Goal: Task Accomplishment & Management: Use online tool/utility

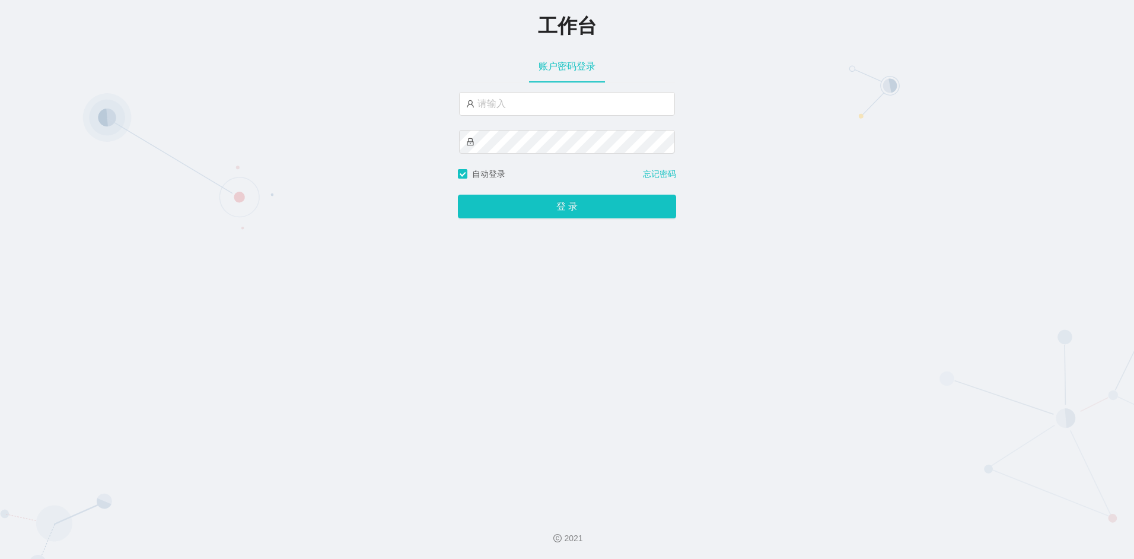
type input "shanji"
click at [489, 214] on button "登 录" at bounding box center [567, 207] width 218 height 24
click at [510, 102] on input "shanji" at bounding box center [567, 104] width 216 height 24
click at [560, 109] on input "shanji" at bounding box center [567, 104] width 216 height 24
click at [538, 106] on input "shanji" at bounding box center [567, 104] width 216 height 24
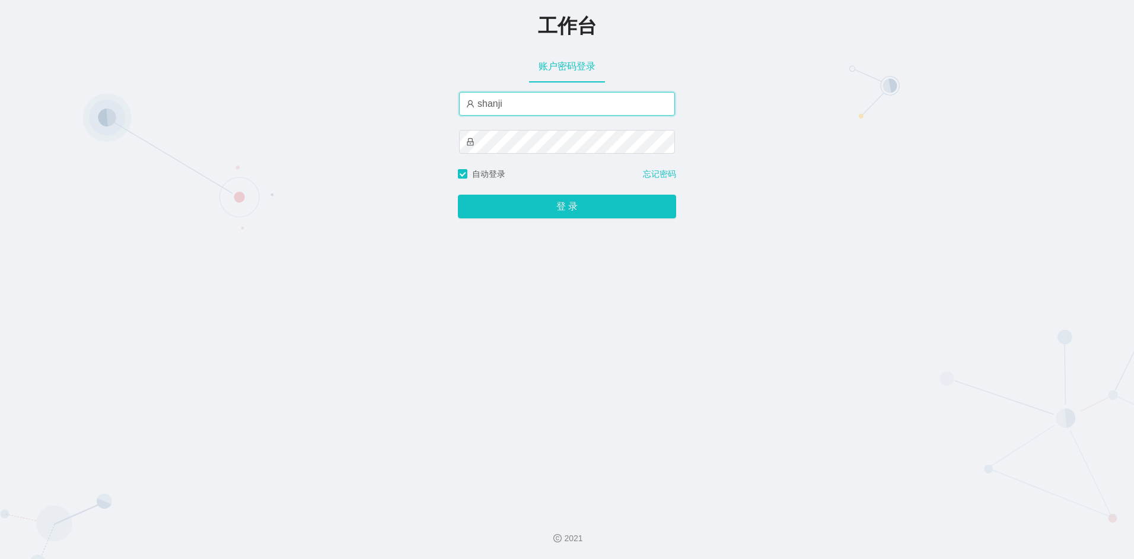
drag, startPoint x: 538, startPoint y: 106, endPoint x: 374, endPoint y: 103, distance: 164.4
click at [408, 104] on div "工作台 账户密码登录 shanji 自动登录 忘记密码 登 录" at bounding box center [567, 252] width 1134 height 504
drag, startPoint x: 836, startPoint y: 314, endPoint x: 717, endPoint y: 287, distance: 121.6
click at [836, 314] on div "工作台 账户密码登录 请输入账户名 自动登录 忘记密码 登 录" at bounding box center [567, 252] width 1134 height 504
click at [490, 95] on input "text" at bounding box center [567, 104] width 216 height 24
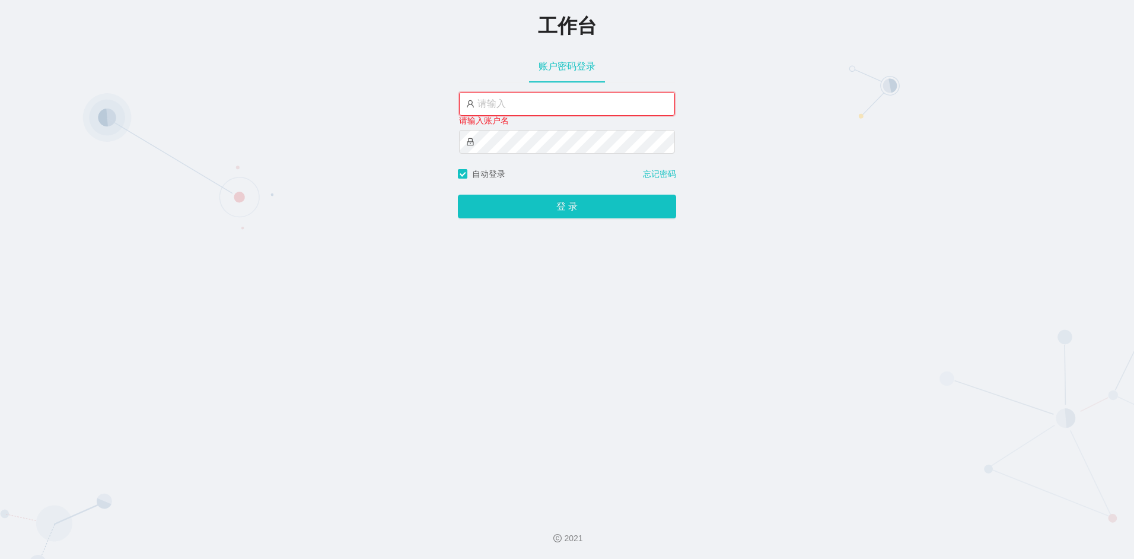
click at [490, 104] on input "text" at bounding box center [567, 104] width 216 height 24
click at [427, 148] on div "工作台 账户密码登录 请输入账户名 自动登录 忘记密码 登 录" at bounding box center [567, 252] width 1134 height 504
drag, startPoint x: 775, startPoint y: 280, endPoint x: 729, endPoint y: 297, distance: 48.6
click at [772, 282] on div "工作台 账户密码登录 请输入账户名 请输入密码 自动登录 忘记密码 登 录" at bounding box center [567, 252] width 1134 height 504
click at [499, 103] on input "text" at bounding box center [567, 104] width 216 height 24
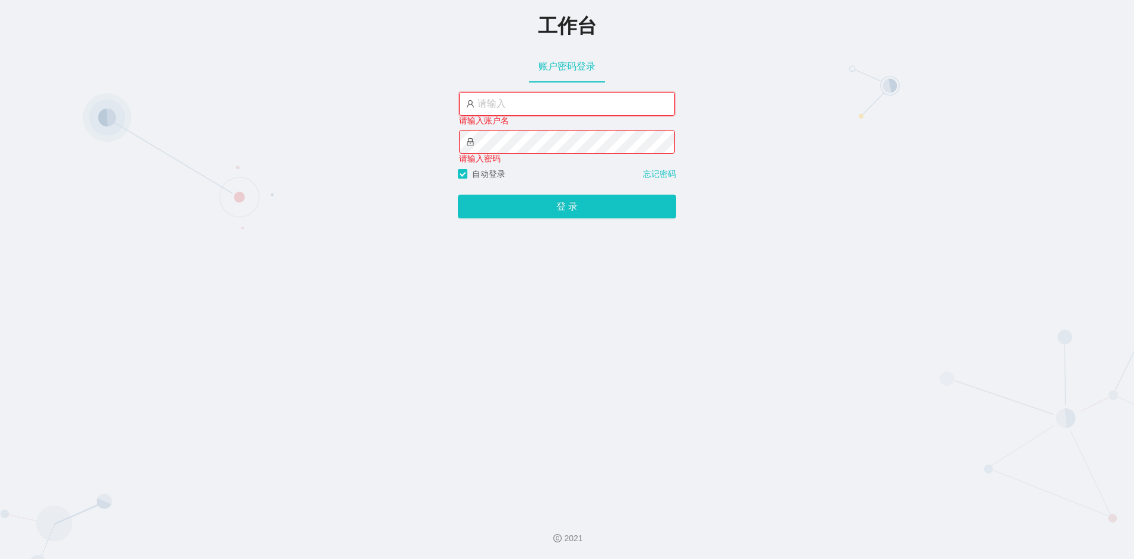
click at [492, 105] on input "text" at bounding box center [567, 104] width 216 height 24
click at [533, 108] on input "text" at bounding box center [567, 104] width 216 height 24
click at [507, 106] on input "text" at bounding box center [567, 104] width 216 height 24
paste input "admin"
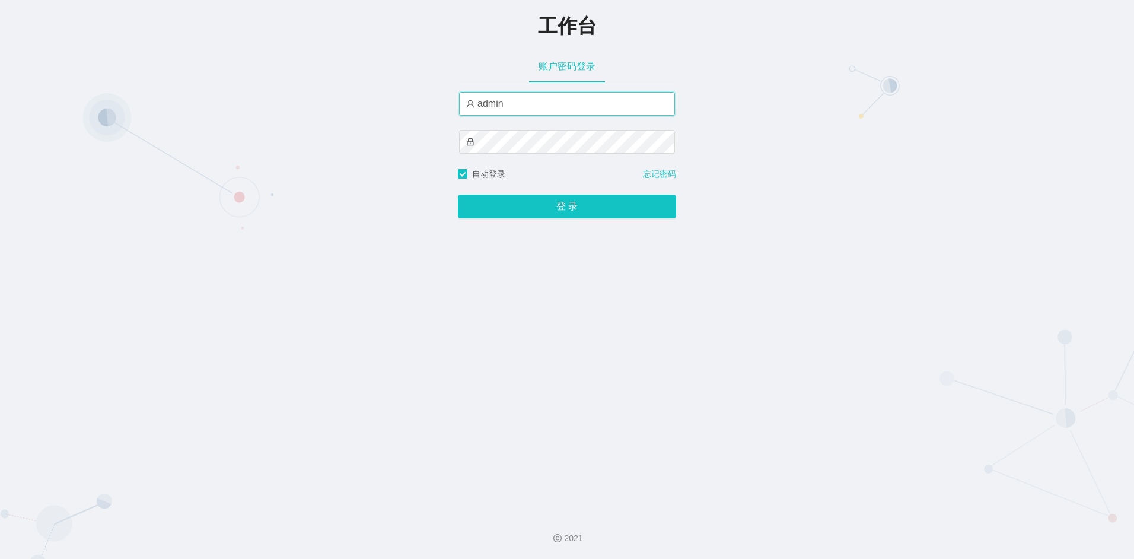
type input "admin"
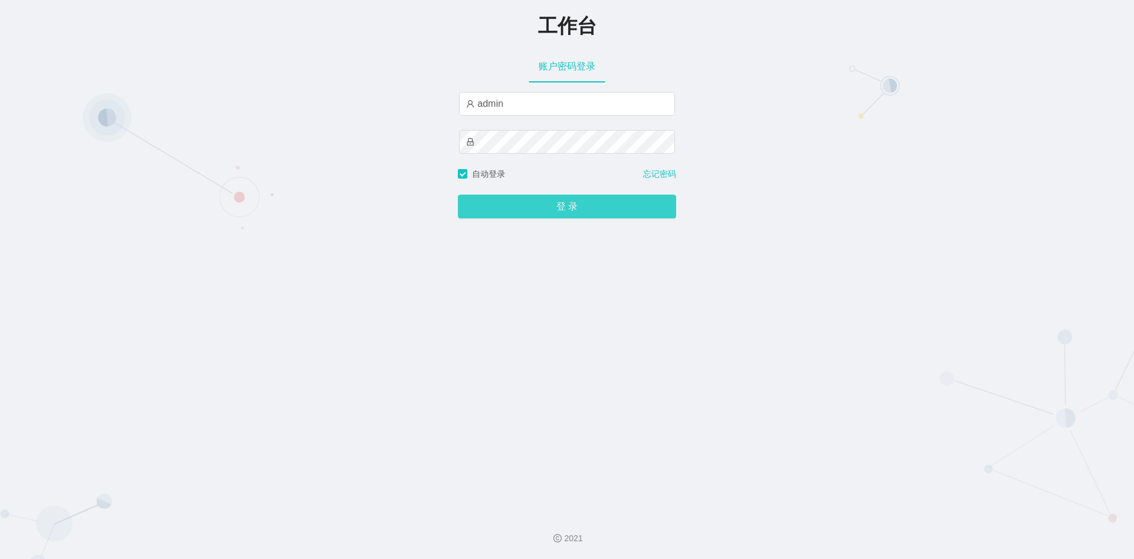
click at [542, 217] on button "登 录" at bounding box center [567, 207] width 218 height 24
